Goal: Task Accomplishment & Management: Manage account settings

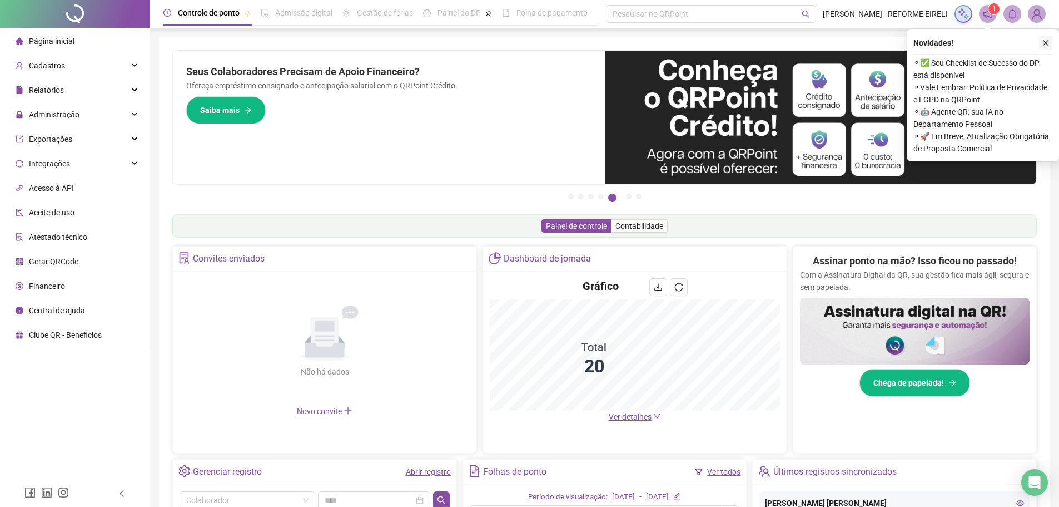
click at [1050, 42] on button "button" at bounding box center [1045, 42] width 13 height 13
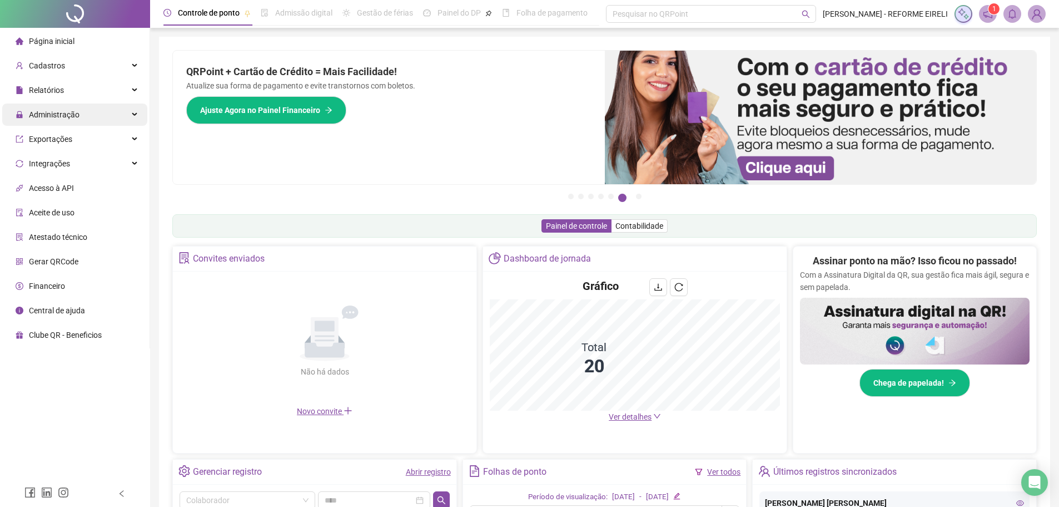
click at [76, 113] on span "Administração" at bounding box center [54, 114] width 51 height 9
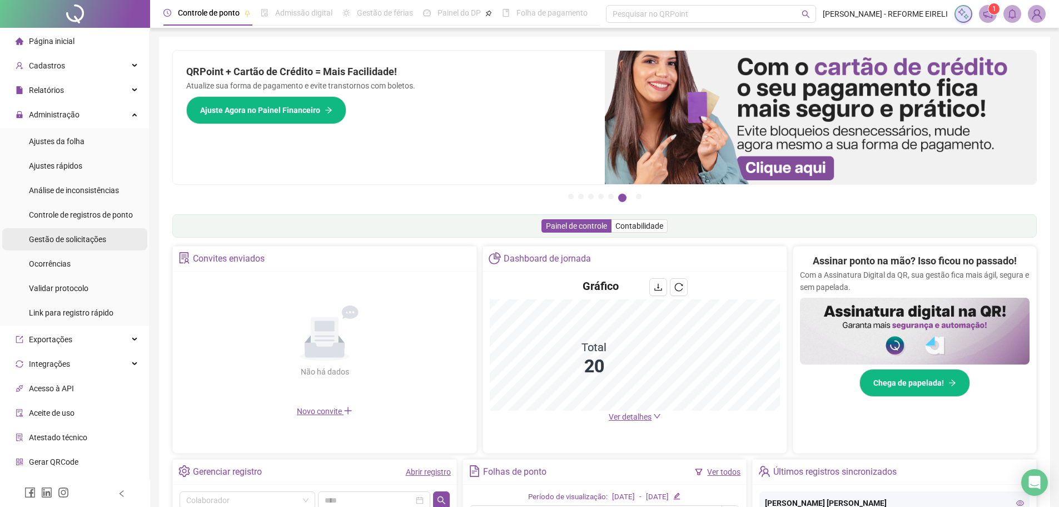
click at [66, 246] on div "Gestão de solicitações" at bounding box center [67, 239] width 77 height 22
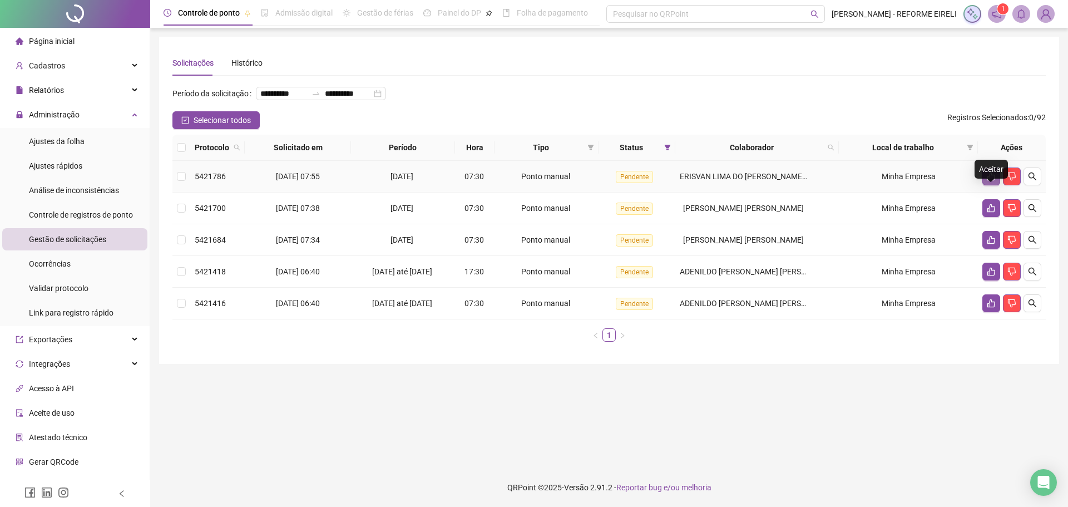
click at [986, 181] on icon "like" at bounding box center [990, 176] width 9 height 9
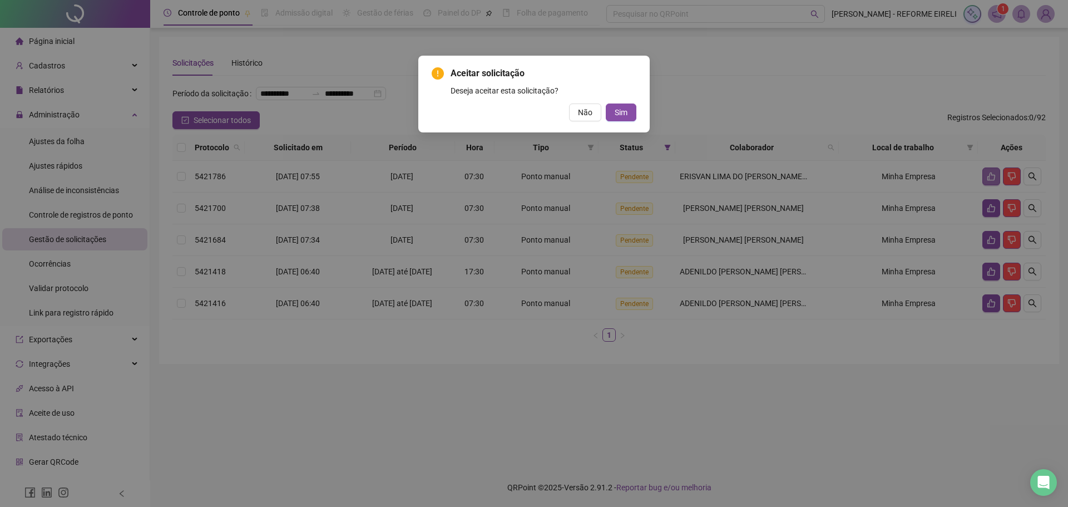
click at [606, 103] on button "Sim" at bounding box center [621, 112] width 31 height 18
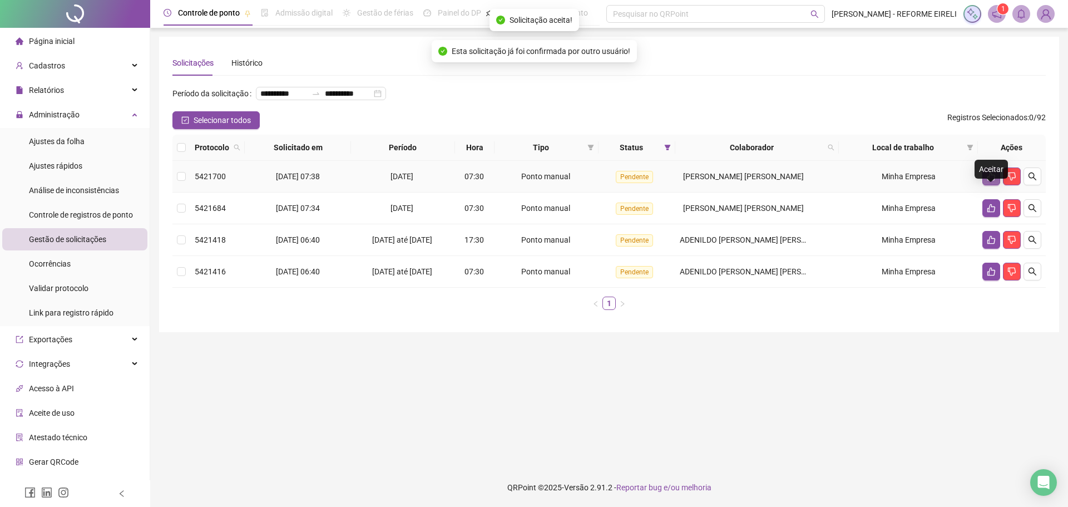
click at [991, 181] on icon "like" at bounding box center [990, 176] width 9 height 9
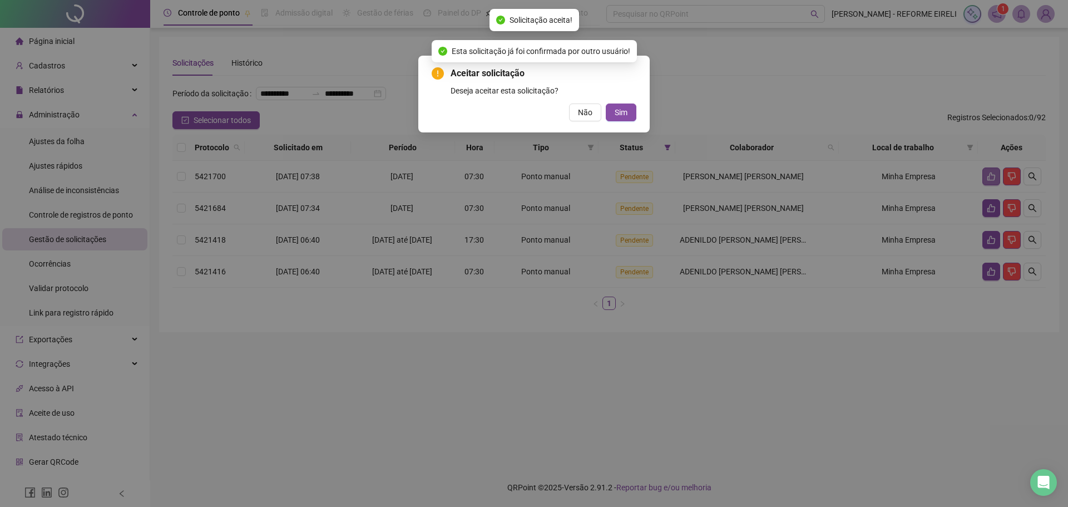
click at [606, 103] on button "Sim" at bounding box center [621, 112] width 31 height 18
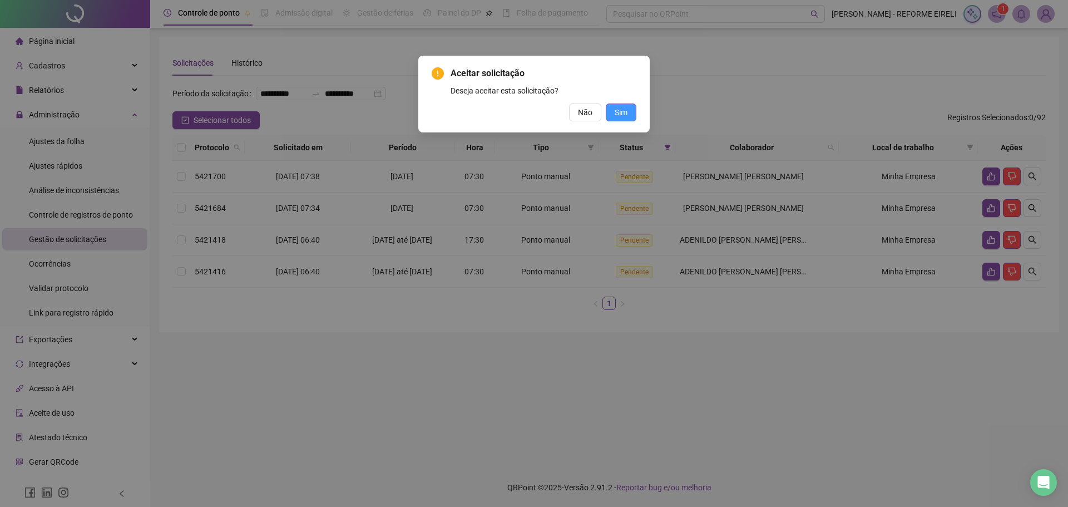
click at [620, 108] on span "Sim" at bounding box center [620, 112] width 13 height 12
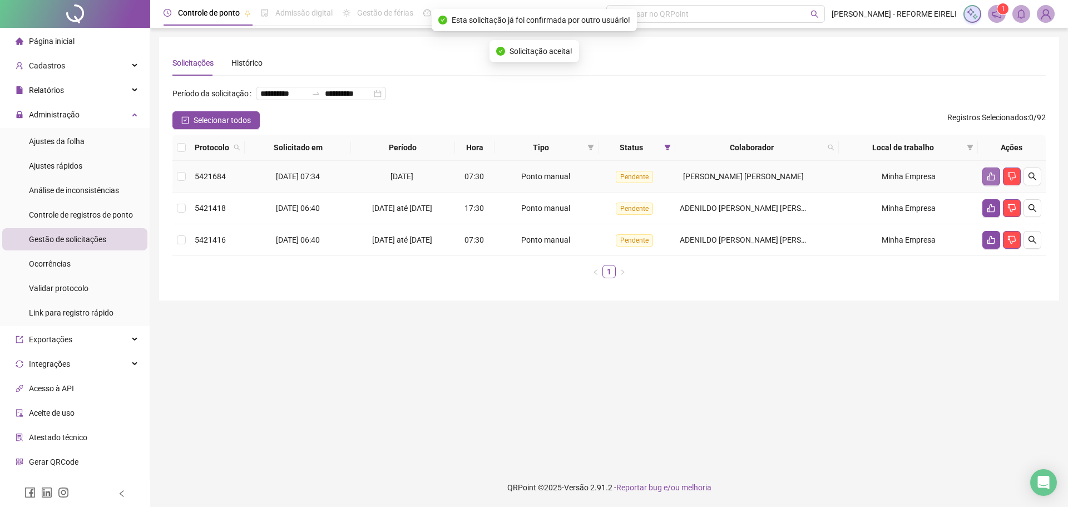
click at [992, 181] on icon "like" at bounding box center [990, 176] width 9 height 9
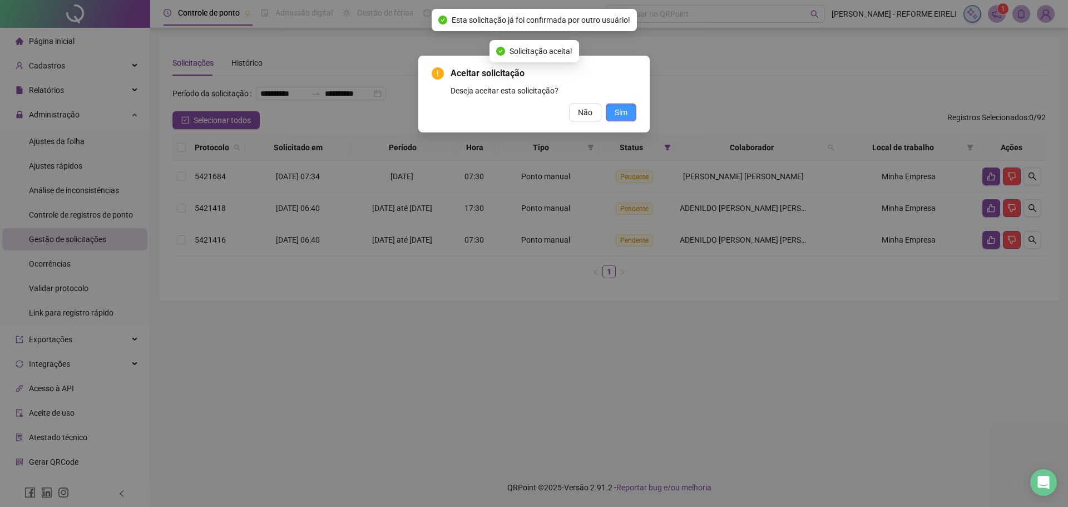
click at [629, 112] on button "Sim" at bounding box center [621, 112] width 31 height 18
click at [622, 113] on div "Aceitar solicitação Deseja aceitar esta solicitação? Não Sim" at bounding box center [534, 253] width 1068 height 507
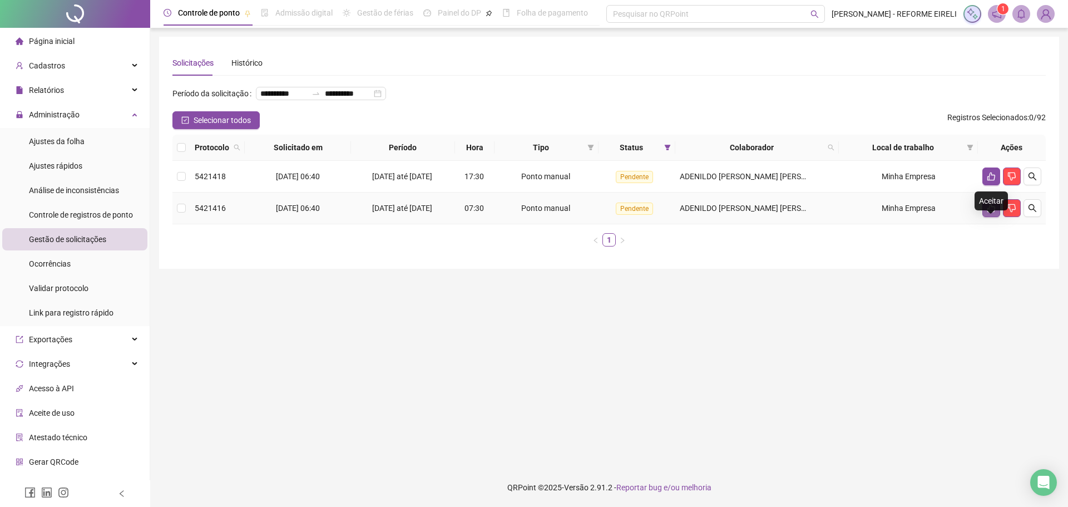
click at [987, 217] on button "button" at bounding box center [991, 208] width 18 height 18
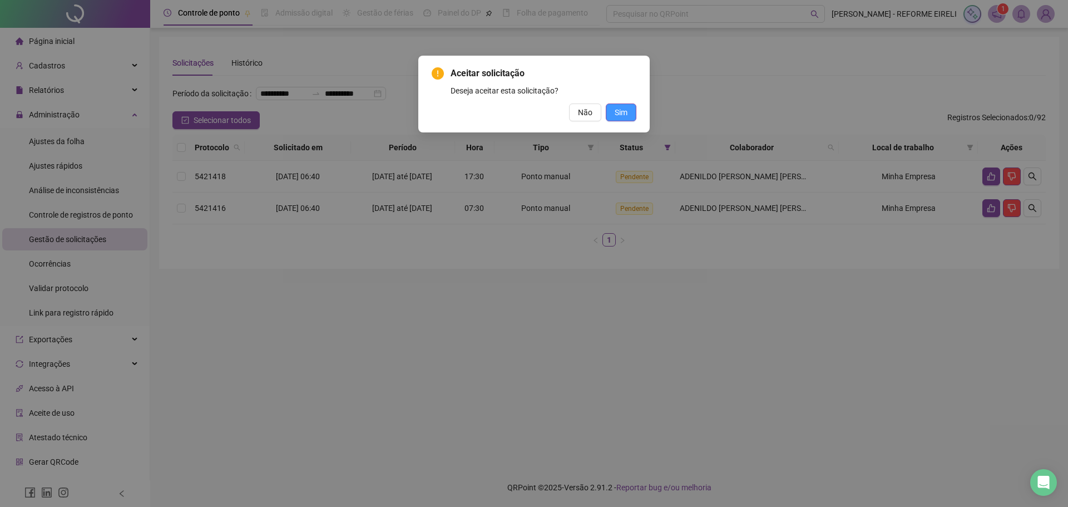
click at [628, 109] on button "Sim" at bounding box center [621, 112] width 31 height 18
click at [621, 111] on div "Aceitar solicitação Deseja aceitar esta solicitação? Não Sim" at bounding box center [534, 253] width 1068 height 507
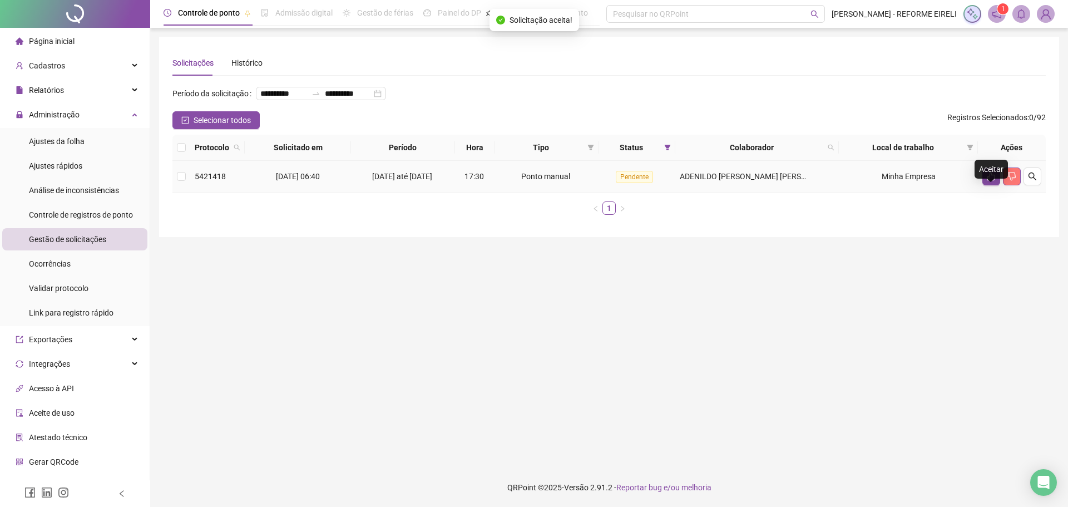
click at [1006, 185] on button "button" at bounding box center [1012, 176] width 18 height 18
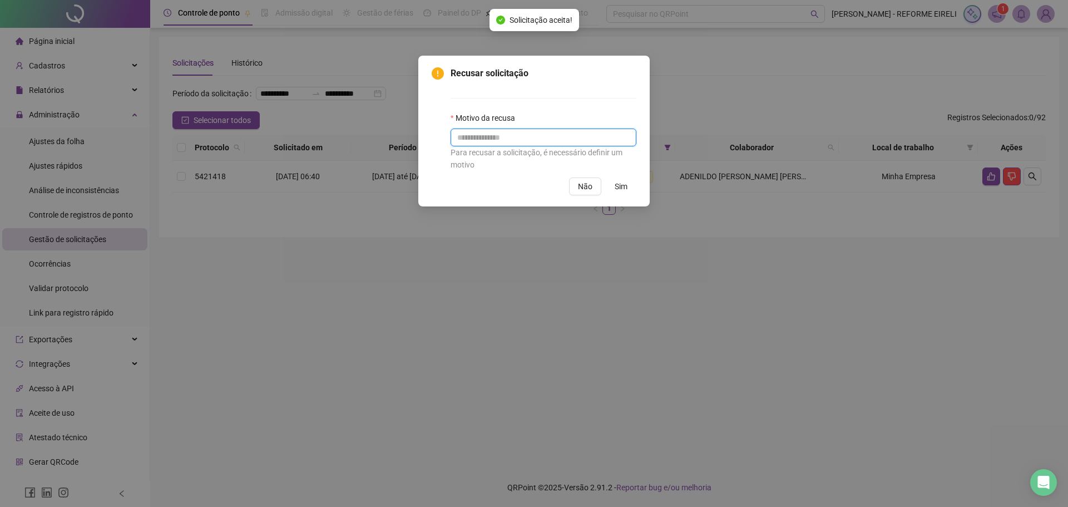
click at [538, 138] on input "text" at bounding box center [543, 137] width 186 height 18
type input "**********"
click at [631, 189] on button "Sim" at bounding box center [621, 186] width 31 height 18
